Goal: Information Seeking & Learning: Understand process/instructions

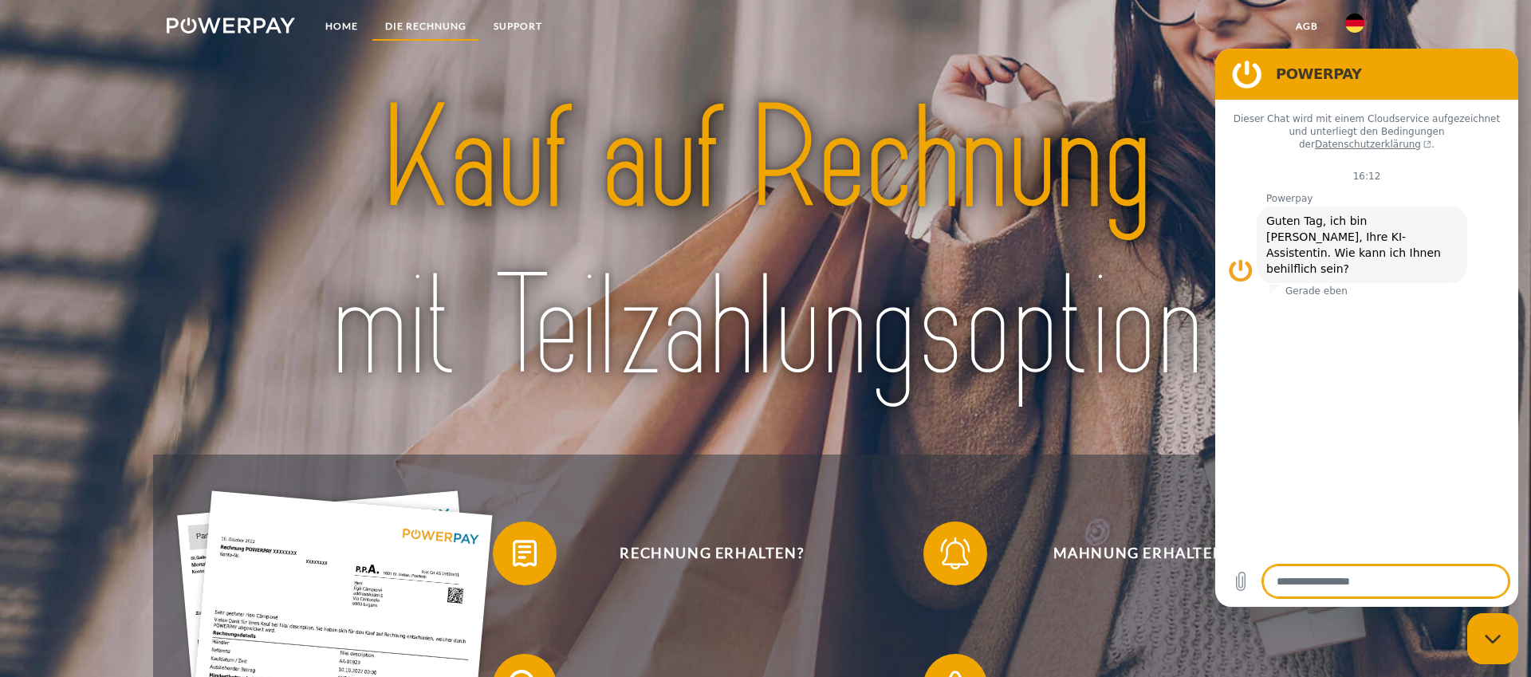
click at [422, 25] on link "DIE RECHNUNG" at bounding box center [426, 26] width 108 height 29
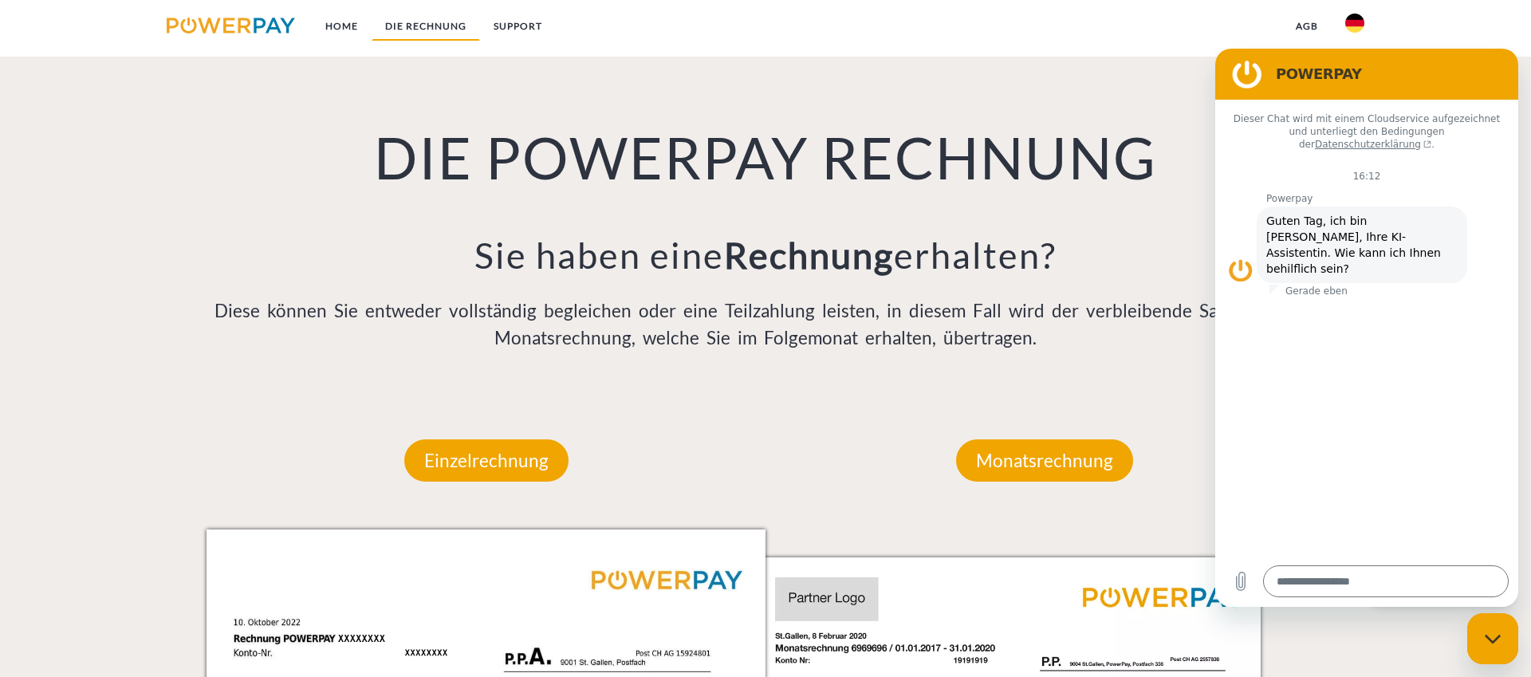
scroll to position [1031, 0]
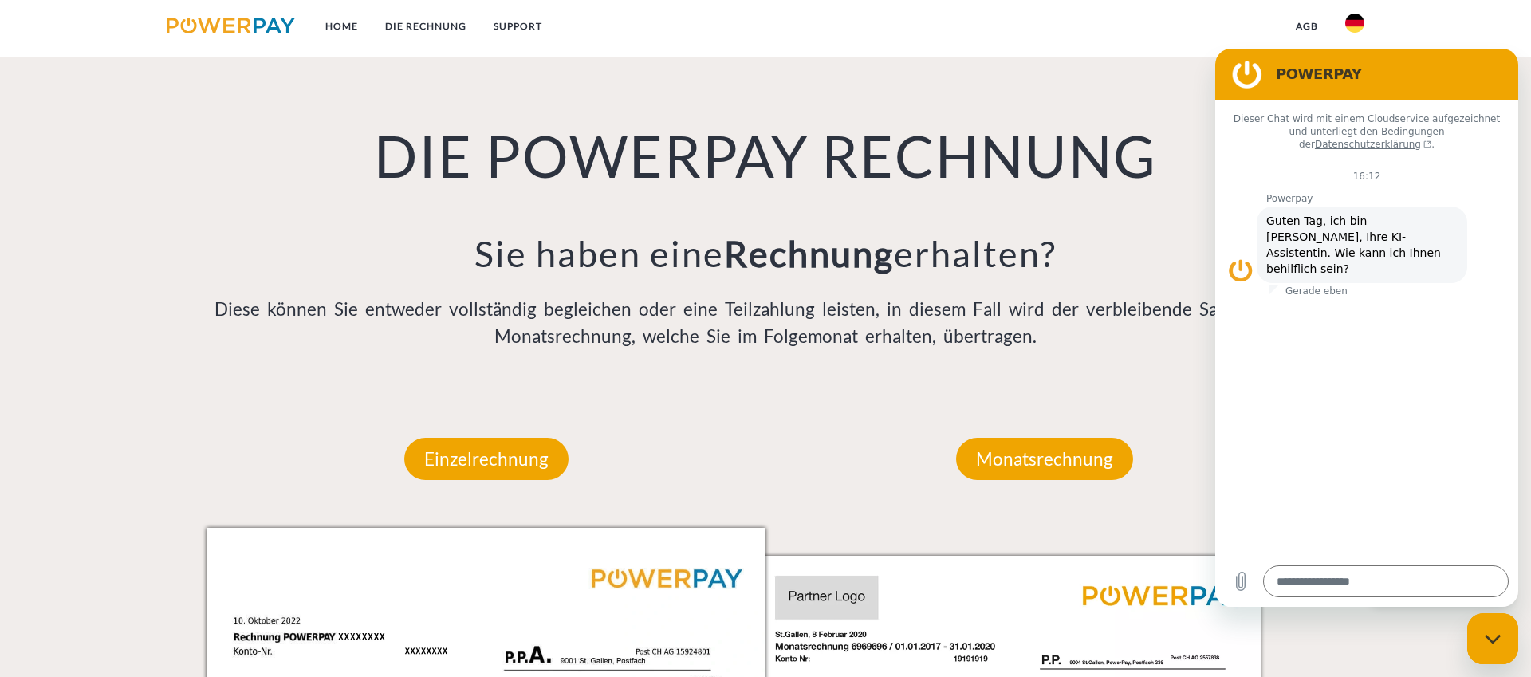
click at [1491, 638] on icon "Messaging-Fenster schließen" at bounding box center [1493, 639] width 17 height 10
type textarea "*"
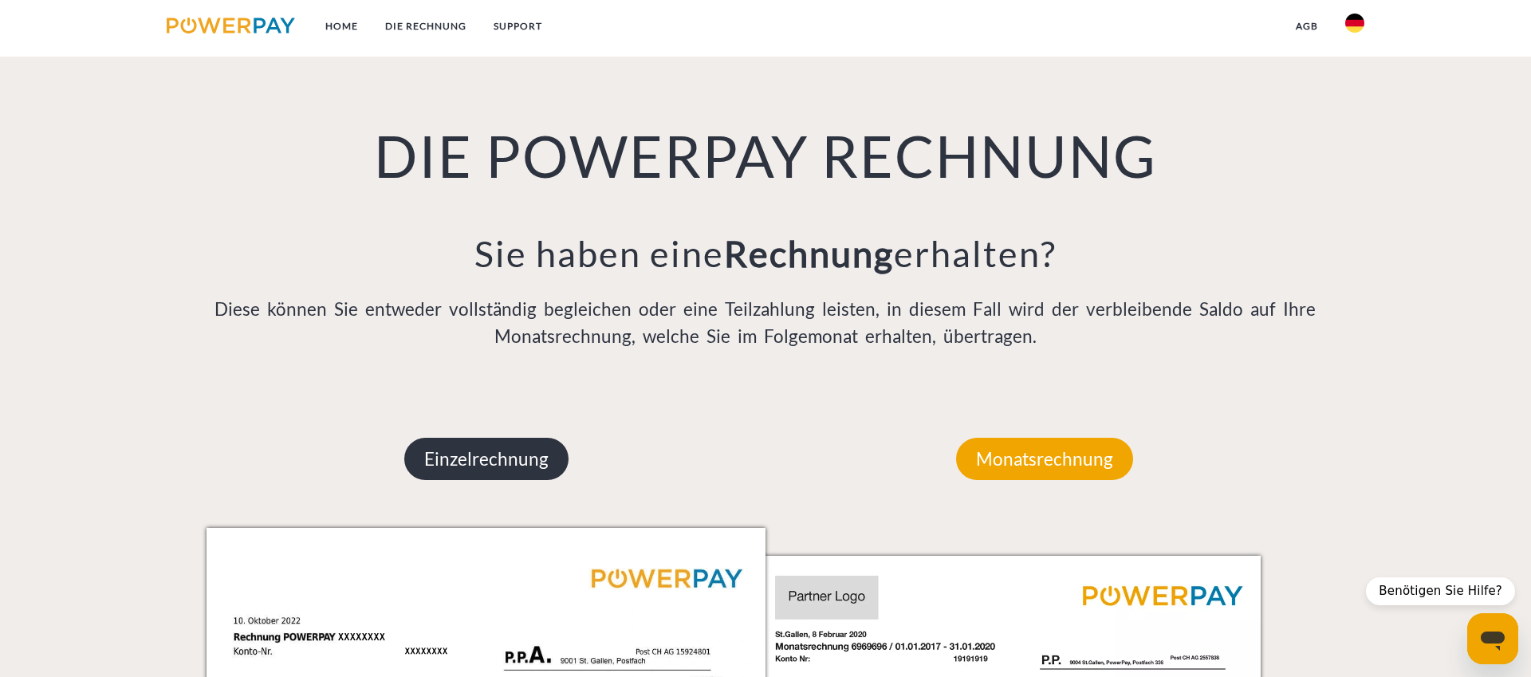
click at [493, 462] on p "Einzelrechnung" at bounding box center [486, 459] width 164 height 43
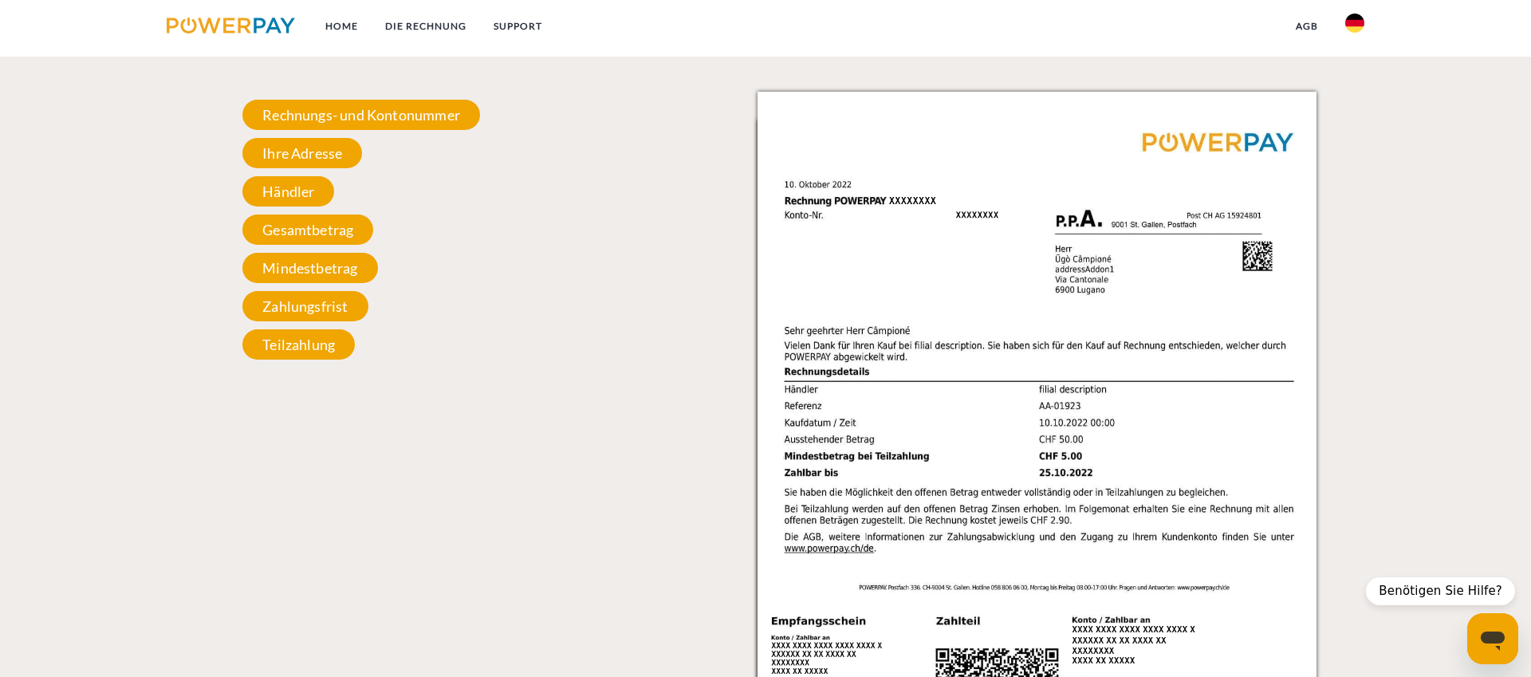
scroll to position [1463, 0]
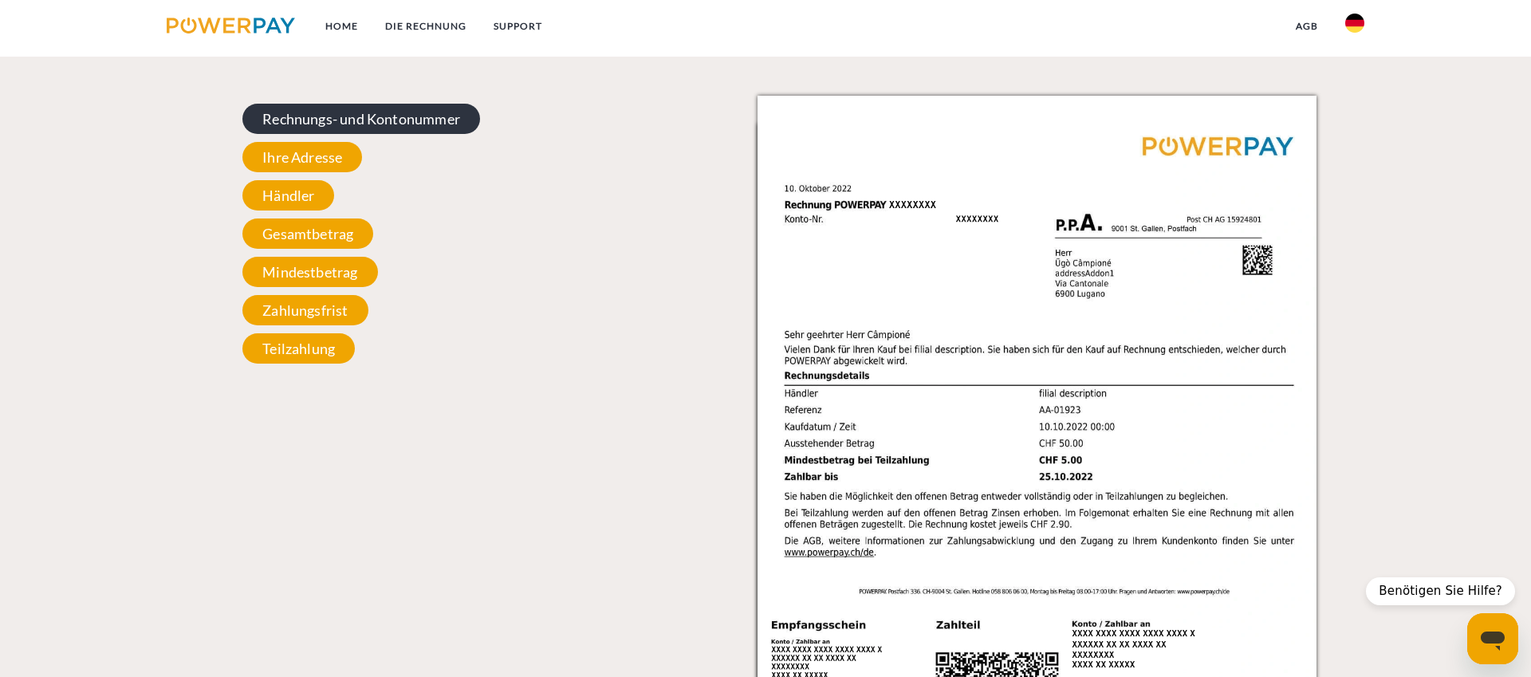
click at [305, 122] on span "Rechnungs- und Kontonummer" at bounding box center [361, 119] width 238 height 30
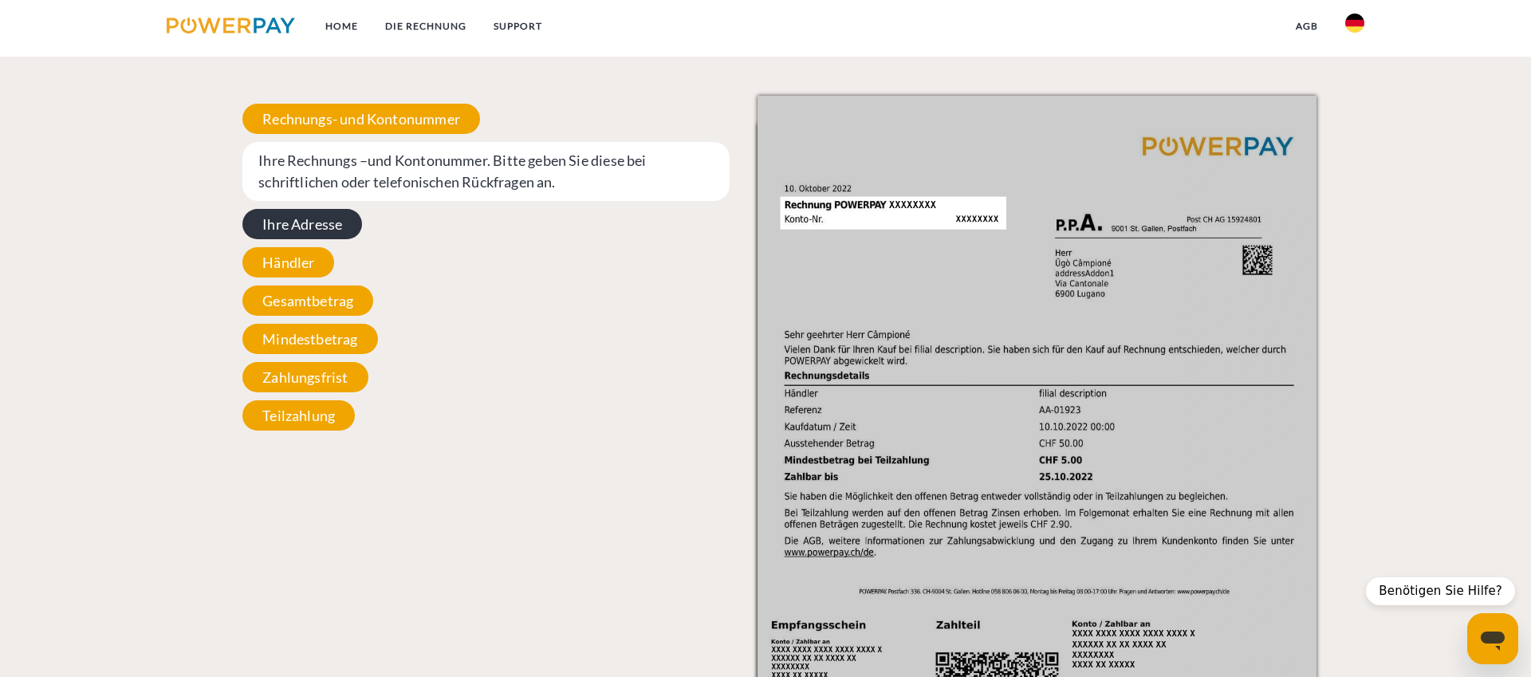
click at [298, 226] on span "Ihre Adresse" at bounding box center [302, 224] width 120 height 30
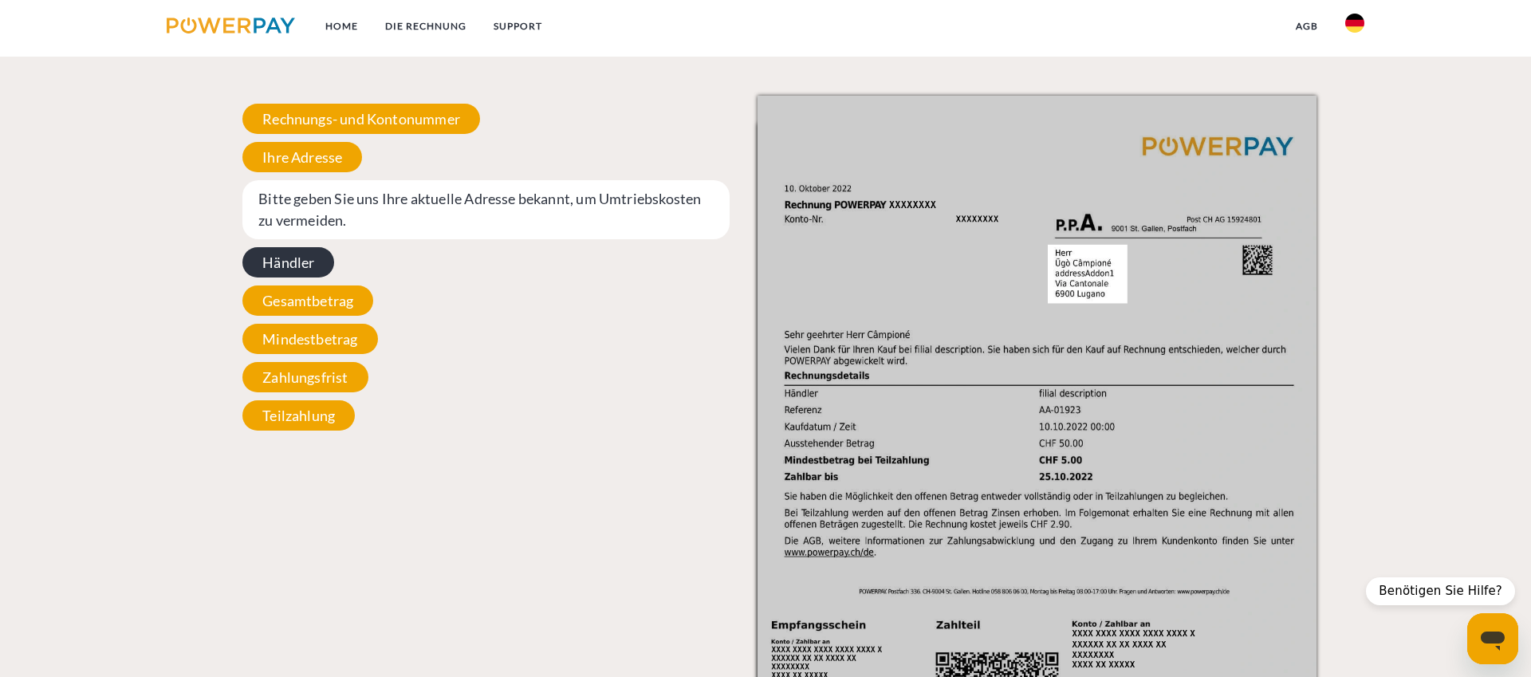
click at [296, 267] on span "Händler" at bounding box center [288, 262] width 92 height 30
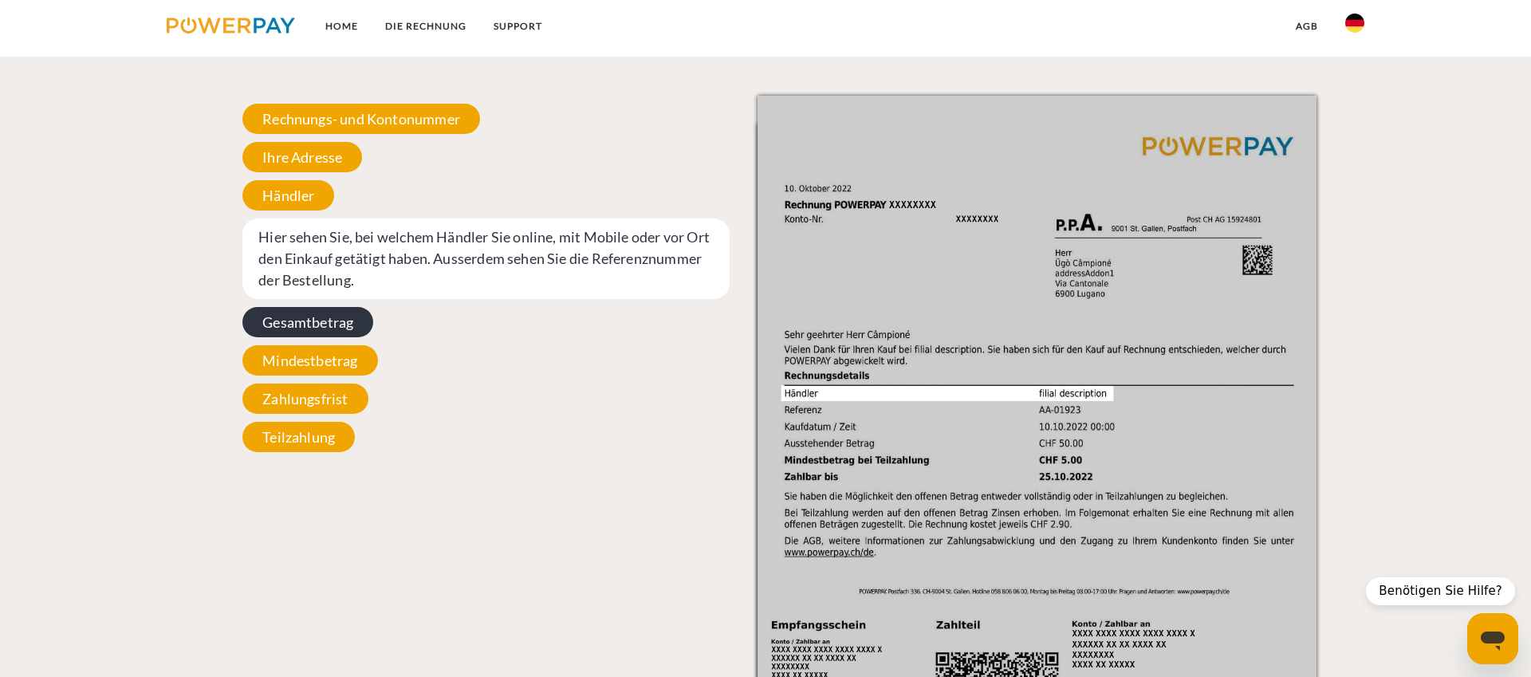
click at [287, 324] on span "Gesamtbetrag" at bounding box center [307, 322] width 131 height 30
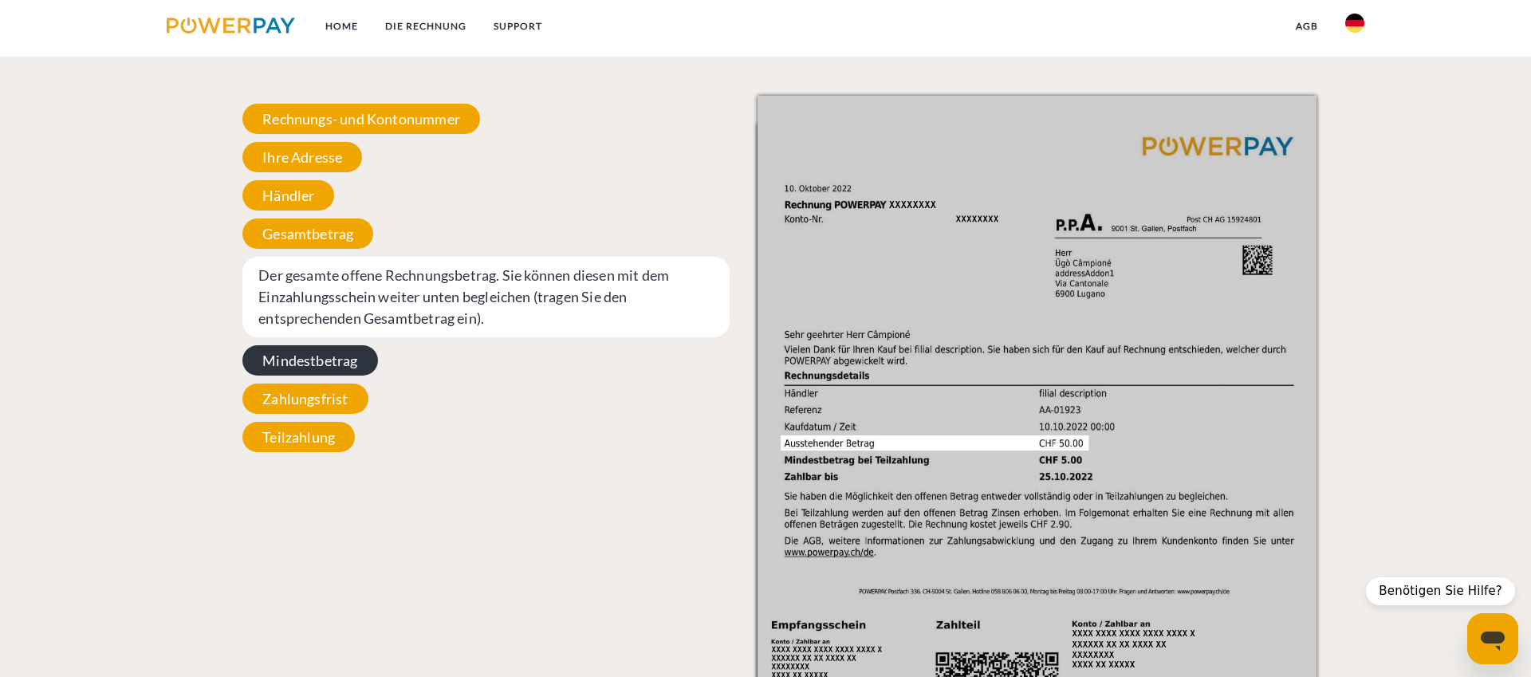
click at [289, 372] on span "Mindestbetrag" at bounding box center [309, 360] width 135 height 30
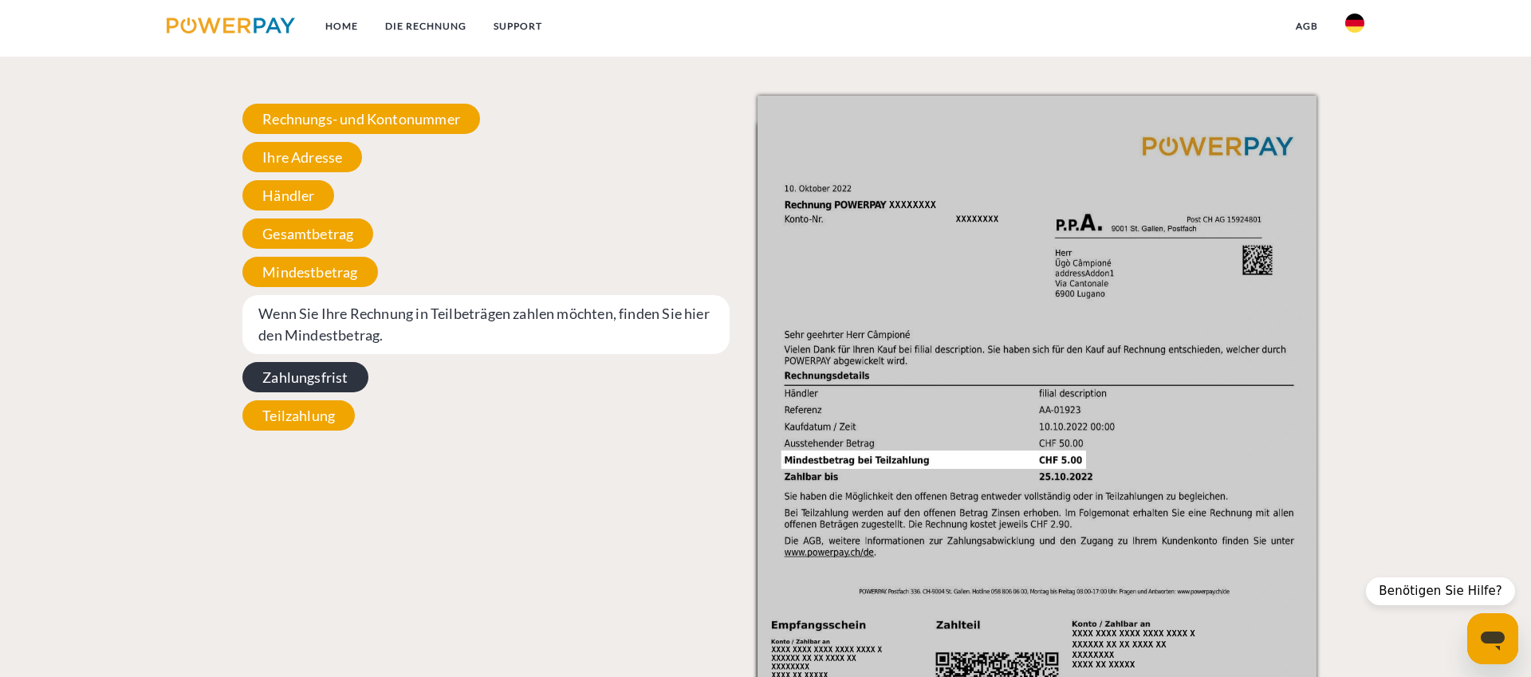
click at [291, 384] on span "Zahlungsfrist" at bounding box center [304, 377] width 125 height 30
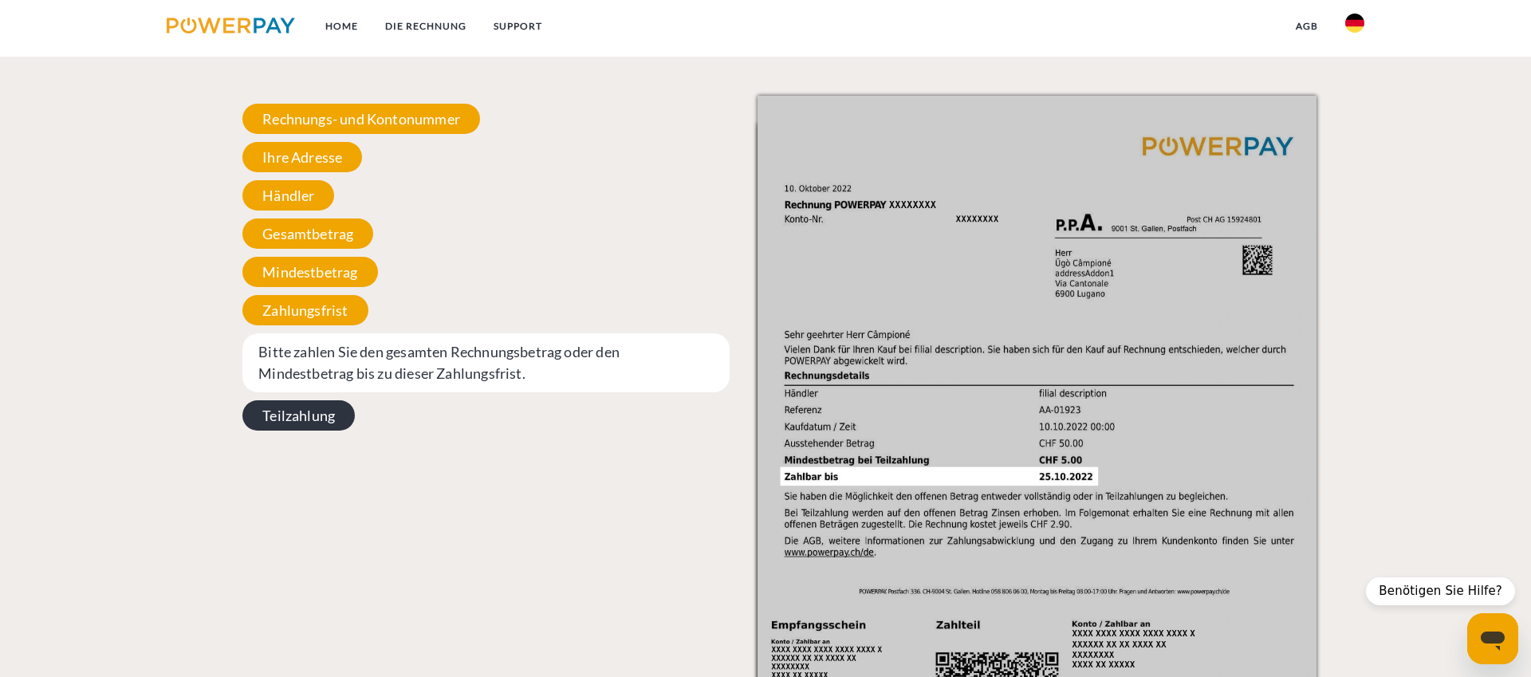
click at [297, 411] on span "Teilzahlung" at bounding box center [298, 415] width 112 height 30
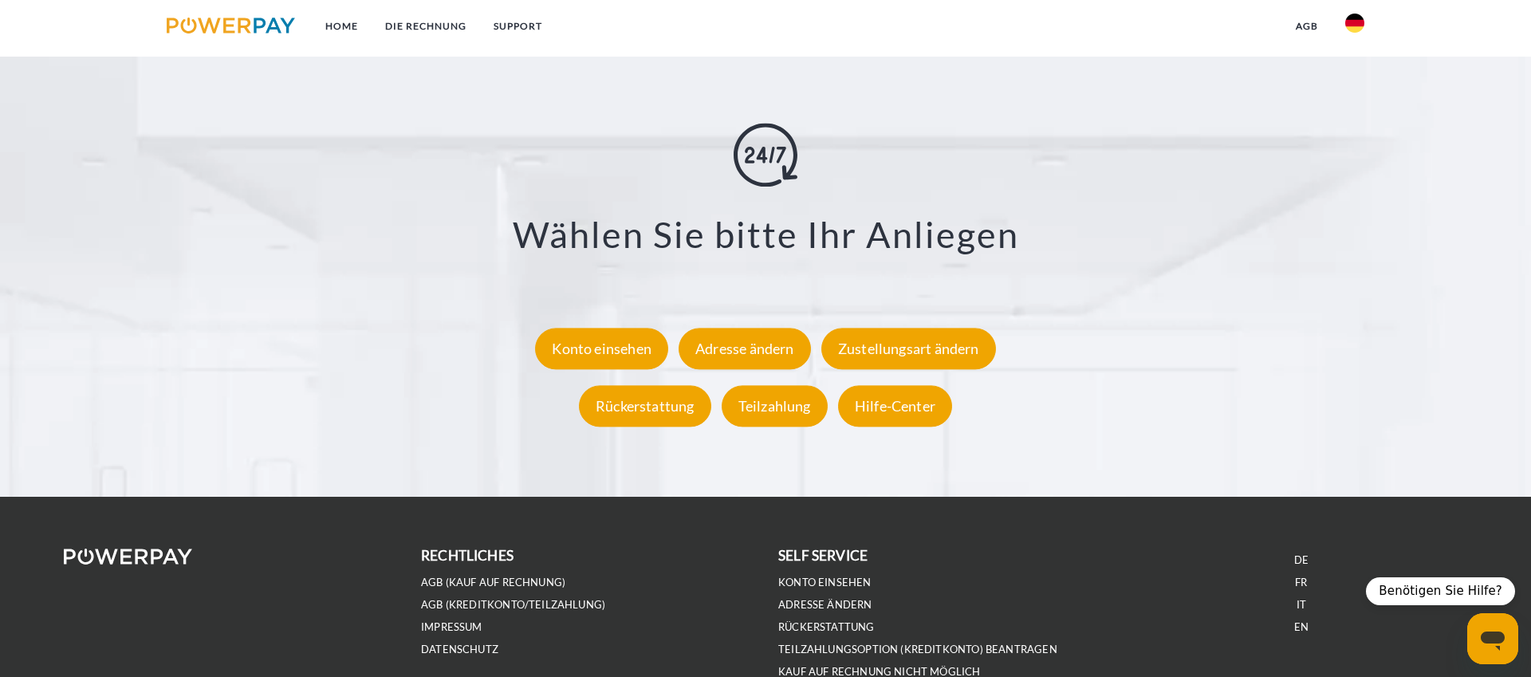
scroll to position [2910, 0]
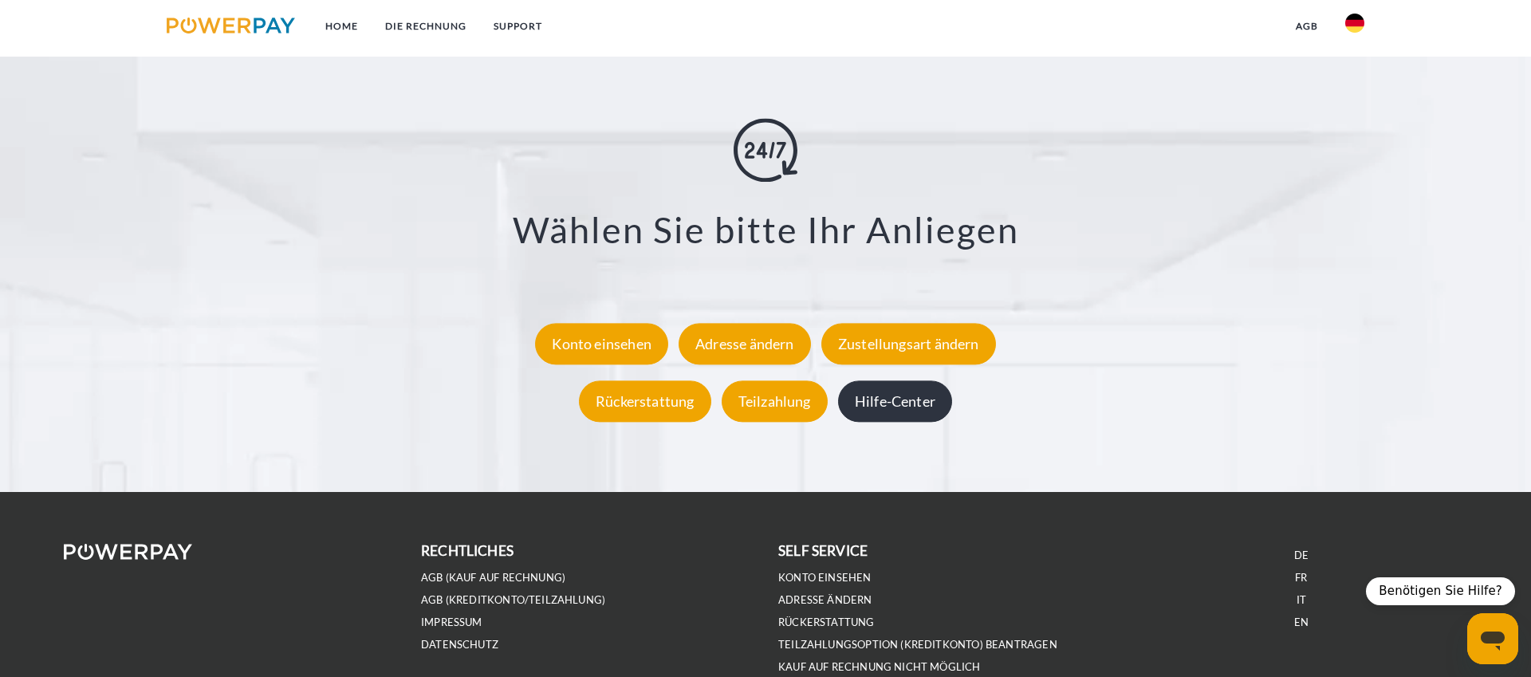
click at [899, 398] on div "Hilfe-Center" at bounding box center [895, 400] width 114 height 41
